Goal: Obtain resource: Download file/media

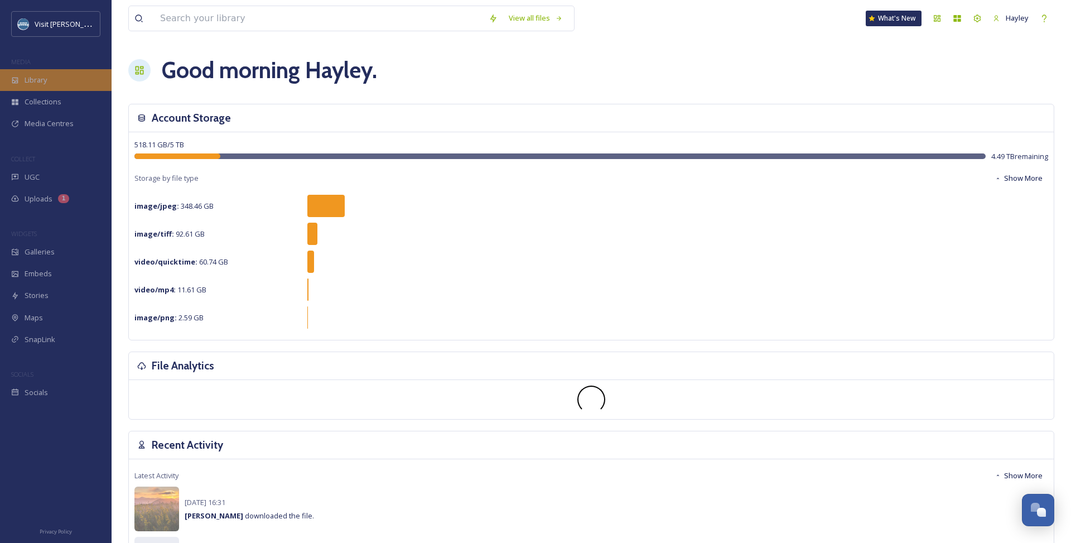
click at [33, 81] on span "Library" at bounding box center [36, 80] width 22 height 11
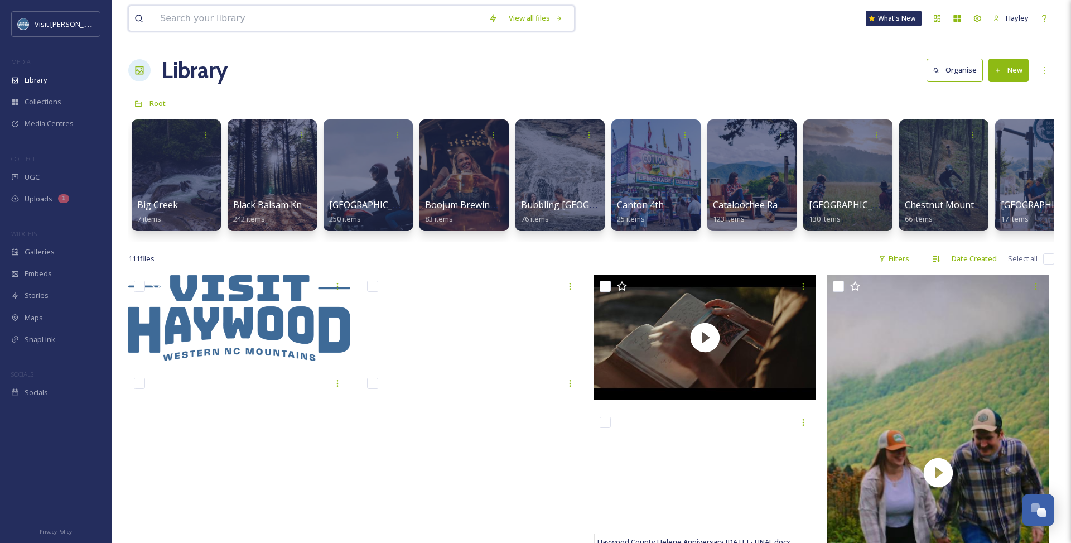
click at [402, 22] on input at bounding box center [319, 18] width 329 height 25
type input "ice fest"
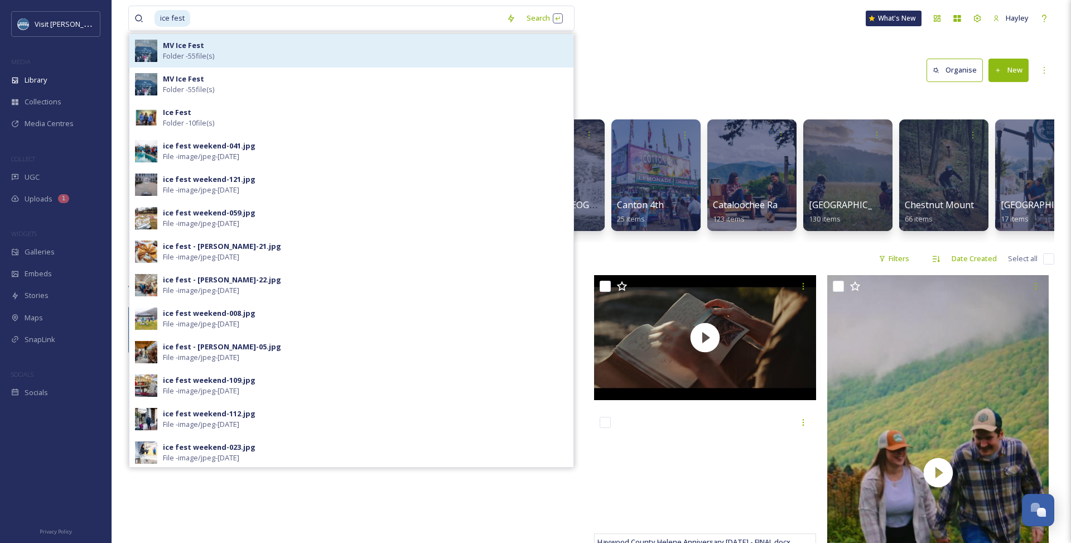
click at [258, 52] on div "MV Ice Fest Folder - 55 file(s)" at bounding box center [365, 50] width 405 height 21
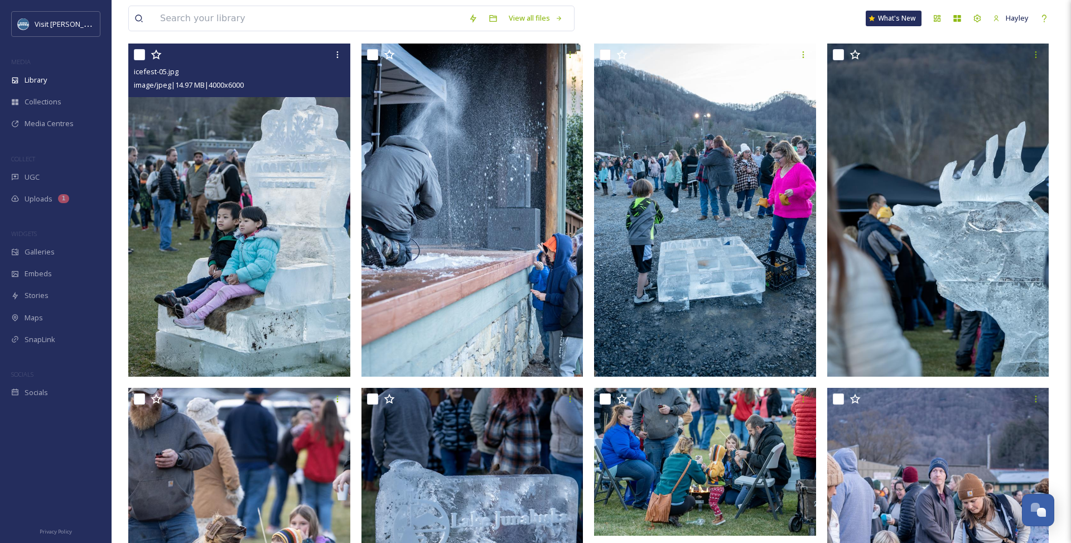
scroll to position [108, 0]
click at [338, 57] on icon at bounding box center [337, 55] width 2 height 7
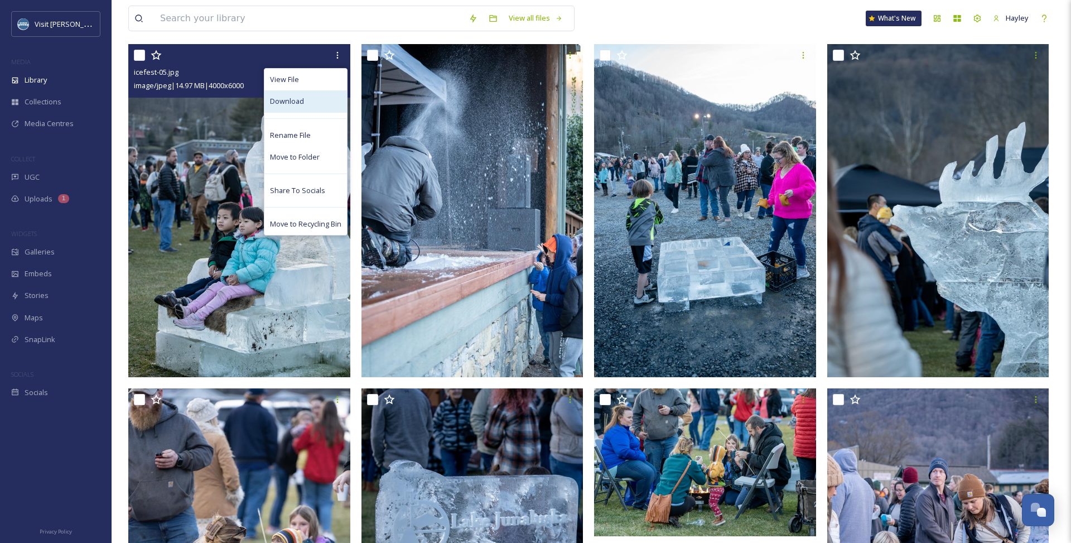
click at [316, 99] on div "Download" at bounding box center [305, 101] width 83 height 22
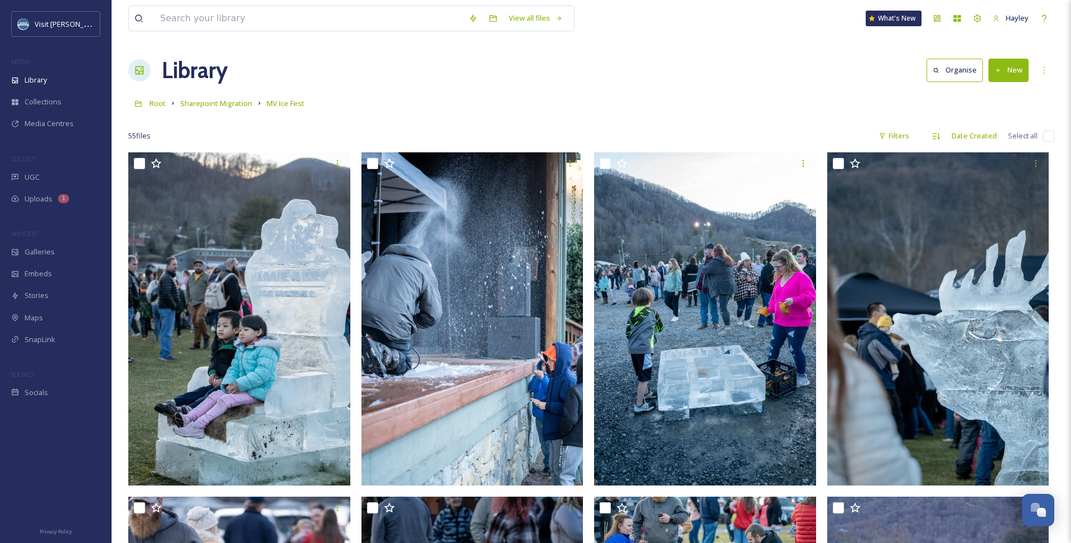
scroll to position [0, 0]
click at [233, 104] on span "Sharepoint Migration" at bounding box center [216, 103] width 72 height 10
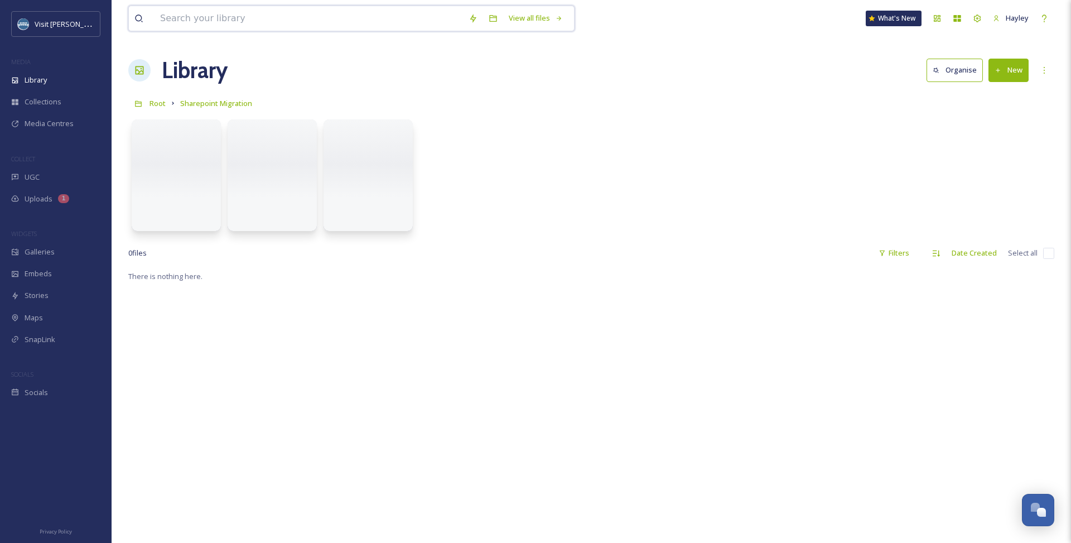
click at [241, 25] on input at bounding box center [309, 18] width 309 height 25
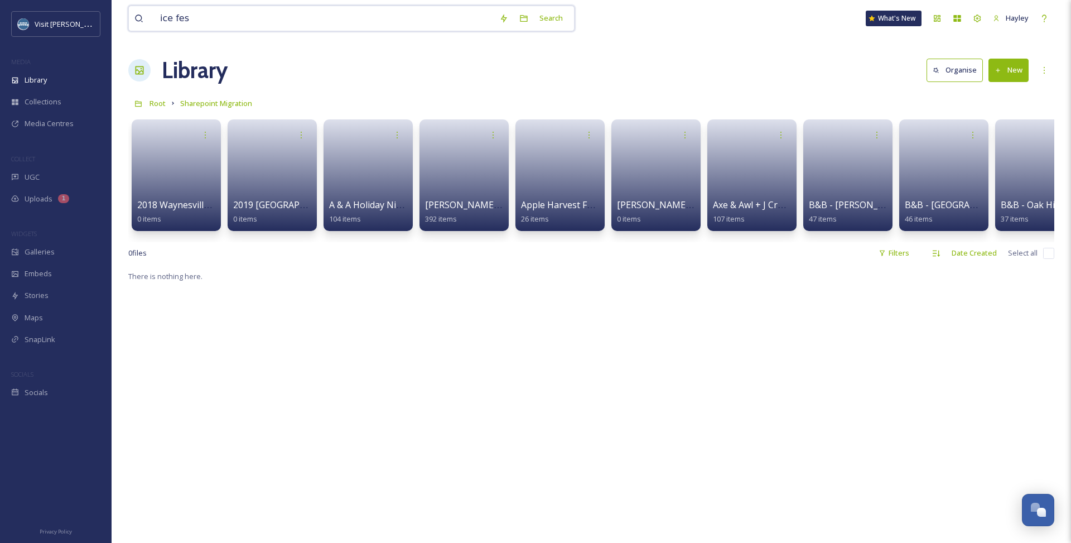
type input "ice fest"
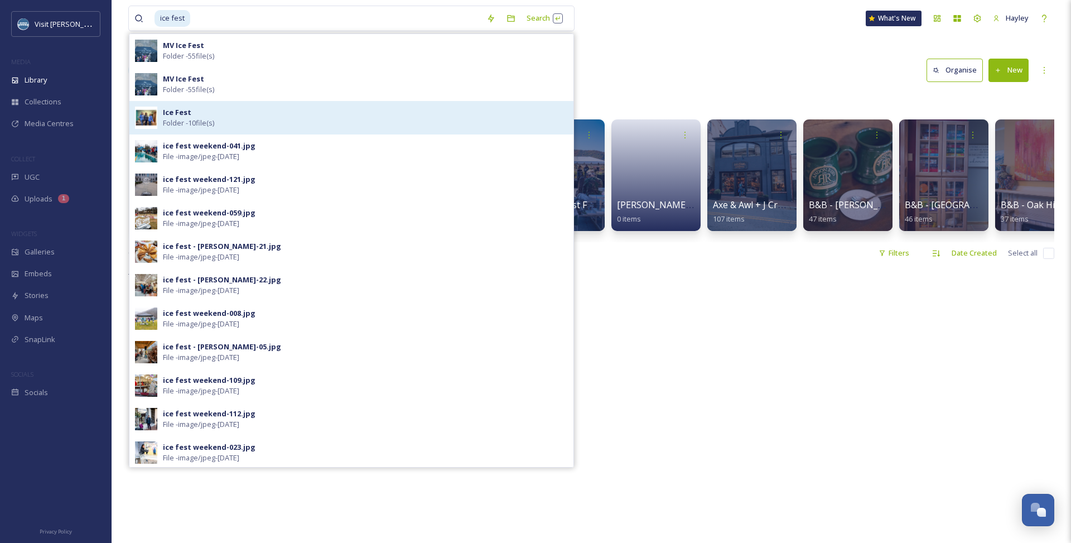
click at [239, 119] on div "Ice Fest Folder - 10 file(s)" at bounding box center [365, 117] width 405 height 21
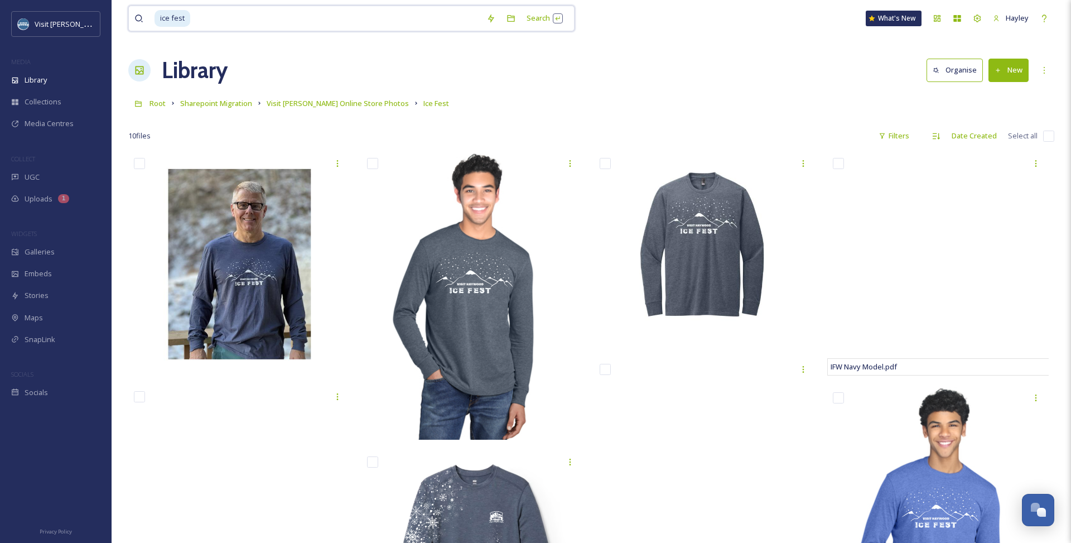
click at [198, 25] on input at bounding box center [336, 18] width 290 height 25
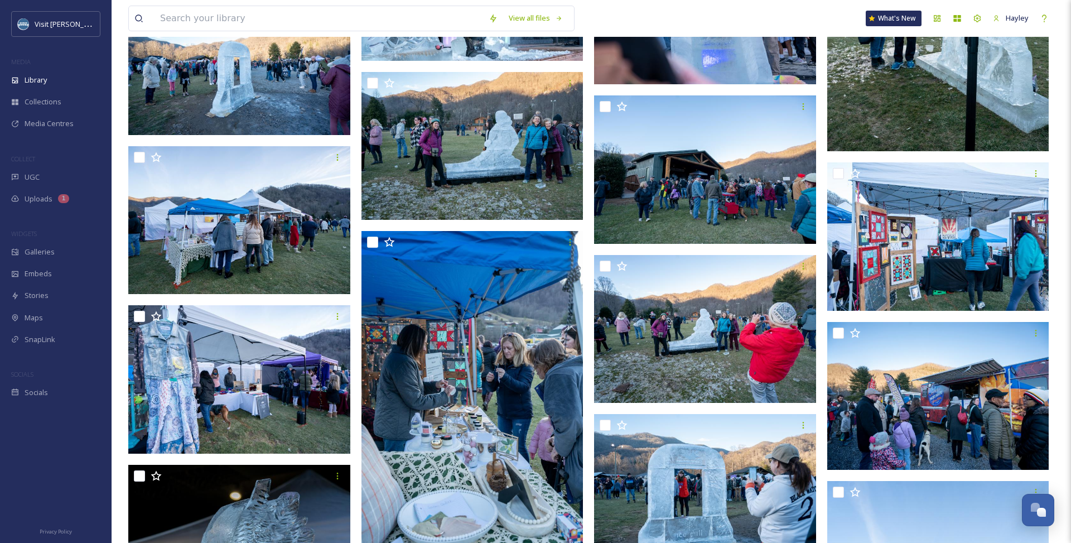
scroll to position [5660, 0]
